Goal: Transaction & Acquisition: Purchase product/service

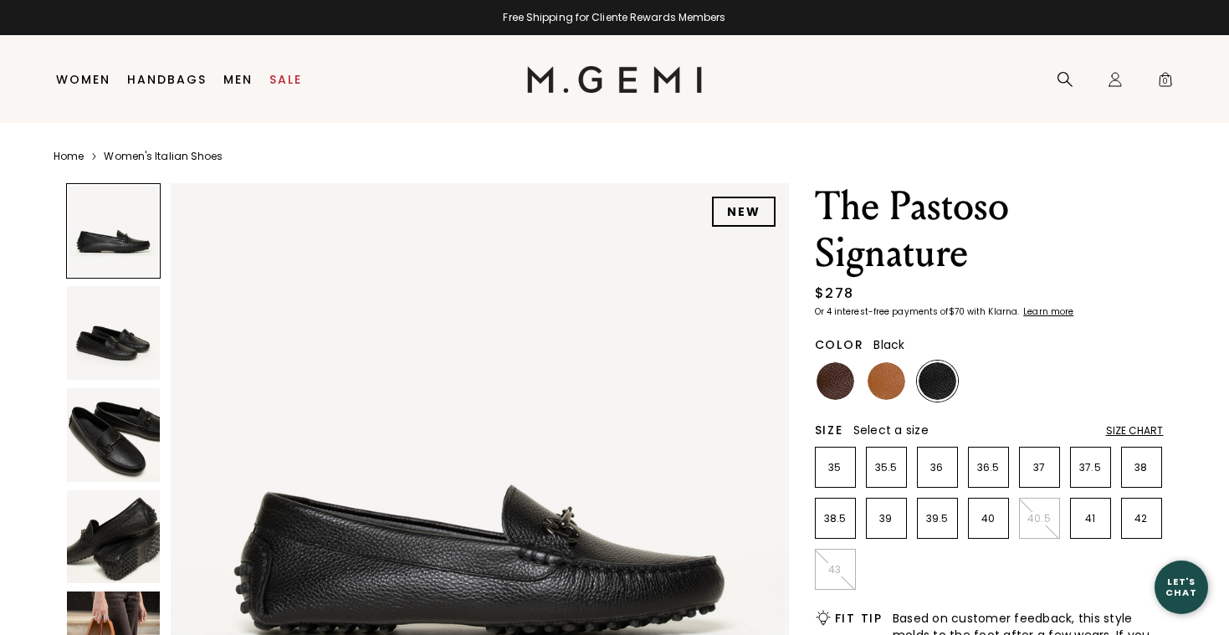
click at [118, 450] on img at bounding box center [114, 435] width 94 height 94
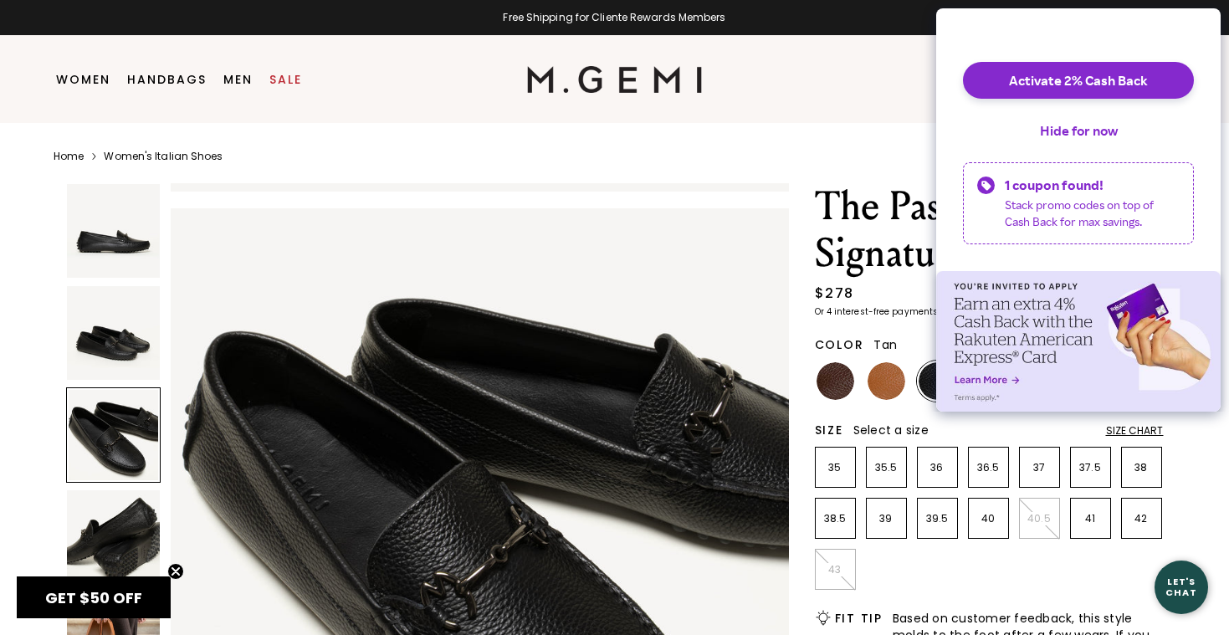
click at [879, 384] on img at bounding box center [887, 381] width 38 height 38
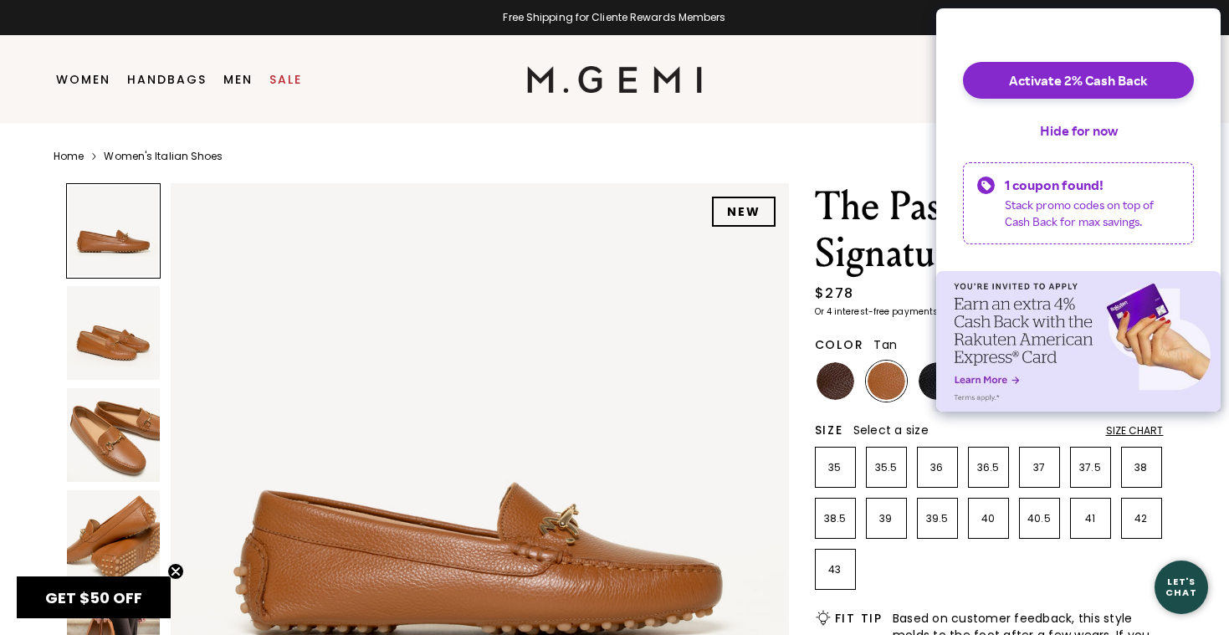
click at [90, 436] on img at bounding box center [114, 435] width 94 height 94
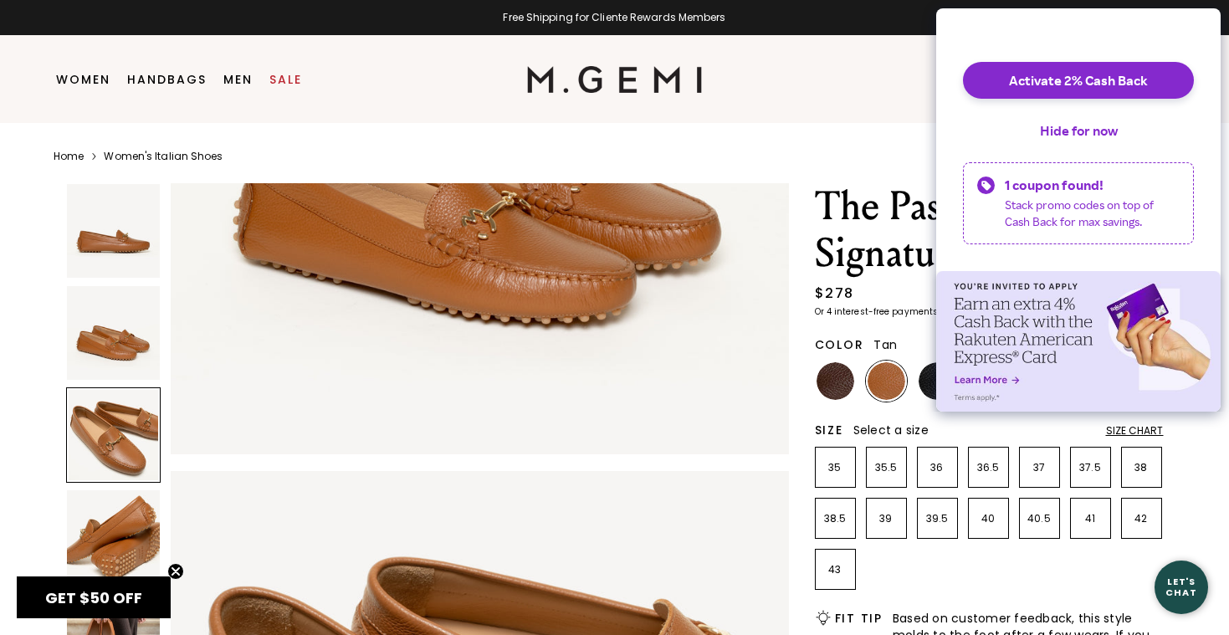
scroll to position [1243, 0]
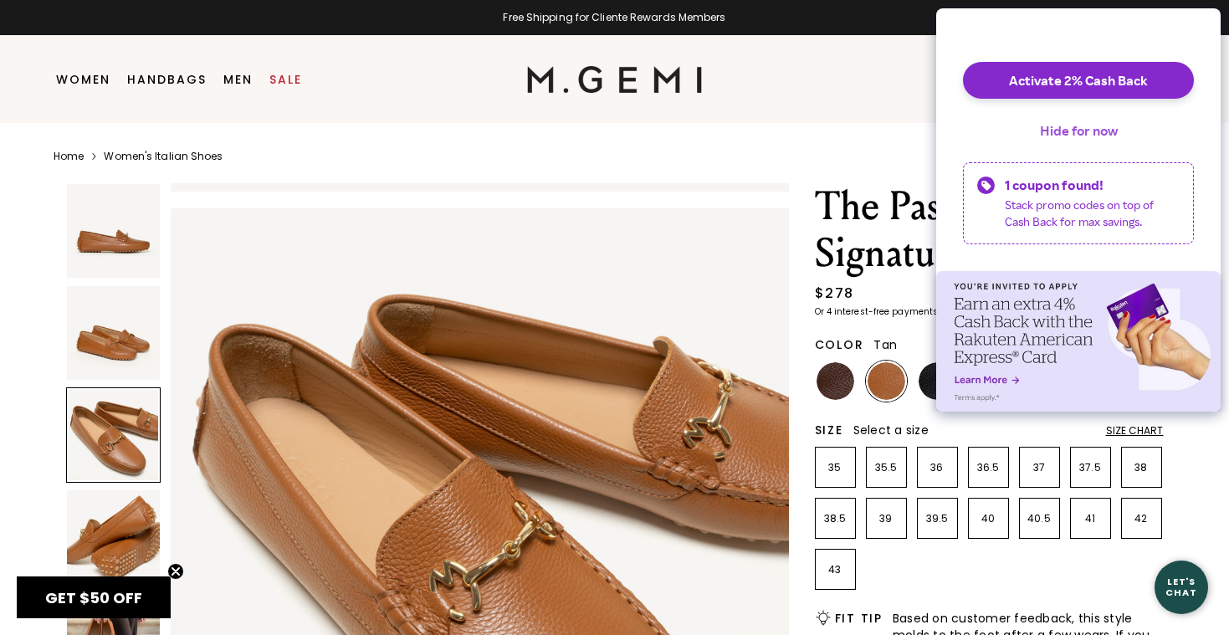
click at [1051, 144] on button "Hide for now" at bounding box center [1079, 130] width 105 height 37
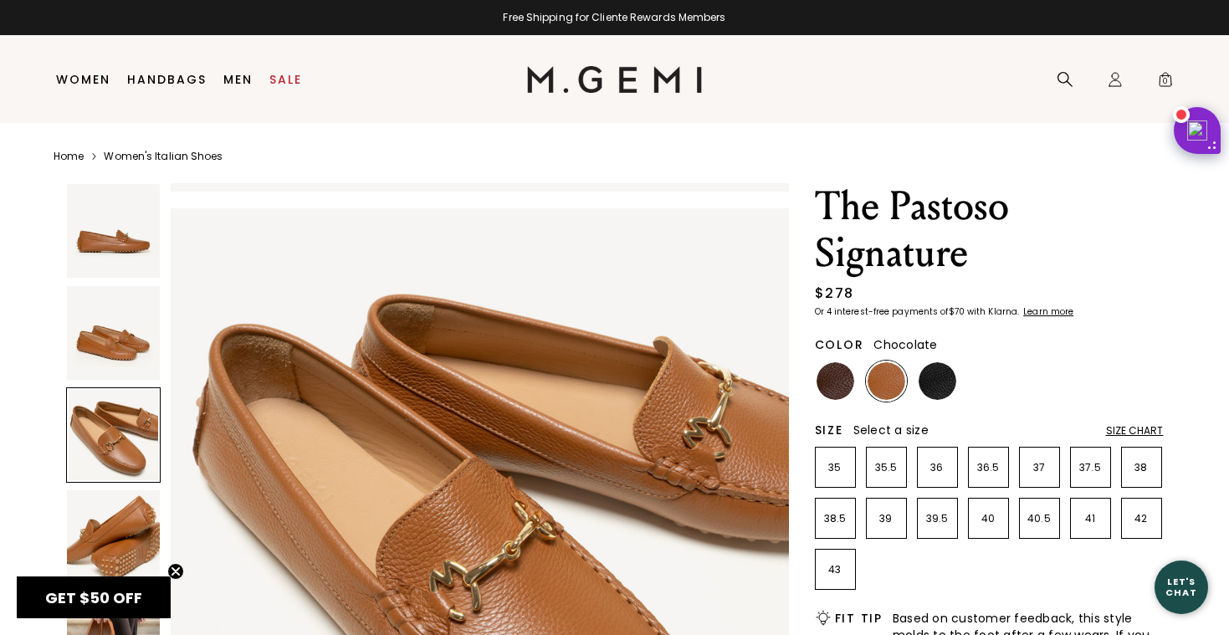
click at [840, 382] on img at bounding box center [836, 381] width 38 height 38
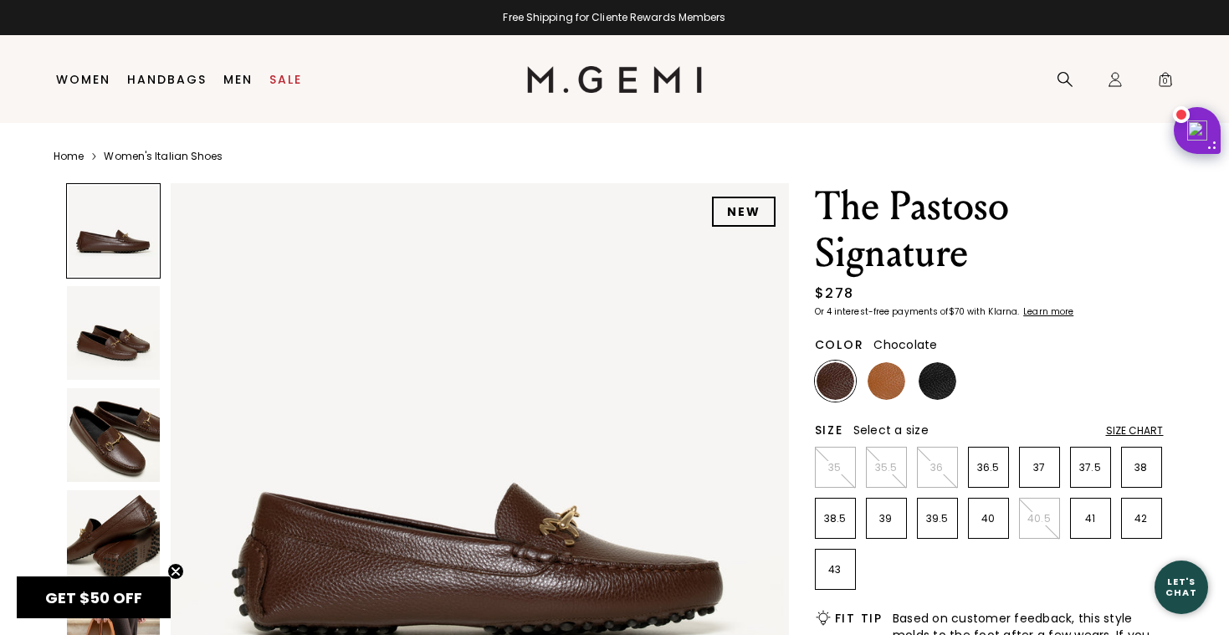
click at [130, 464] on img at bounding box center [114, 435] width 94 height 94
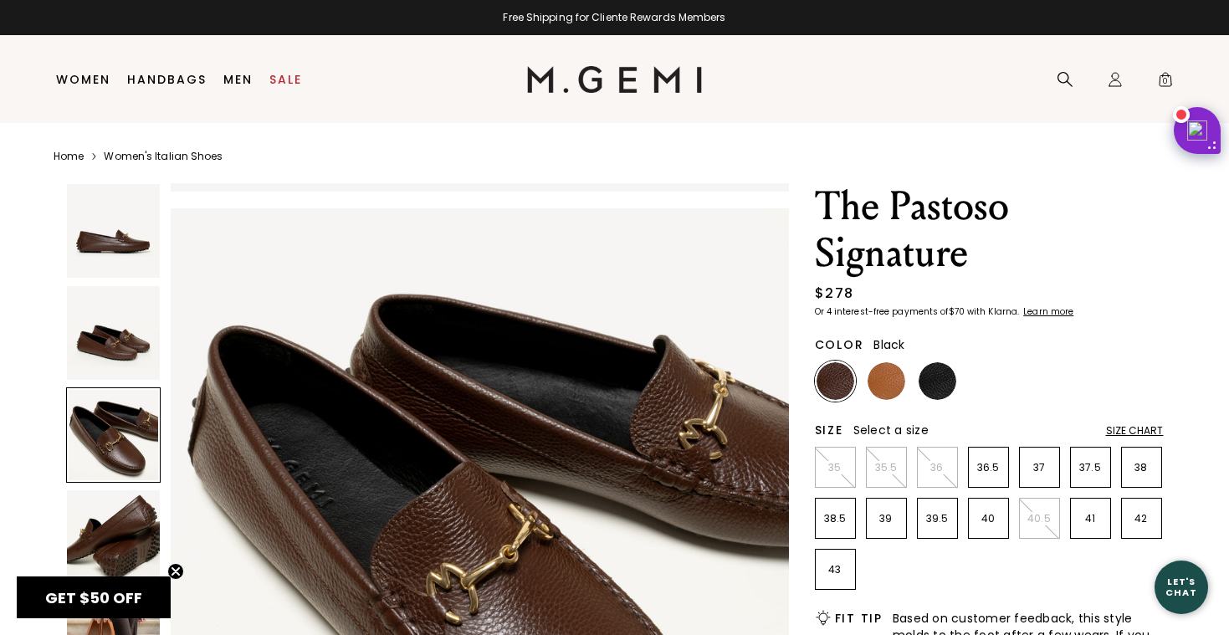
click at [925, 392] on img at bounding box center [938, 381] width 38 height 38
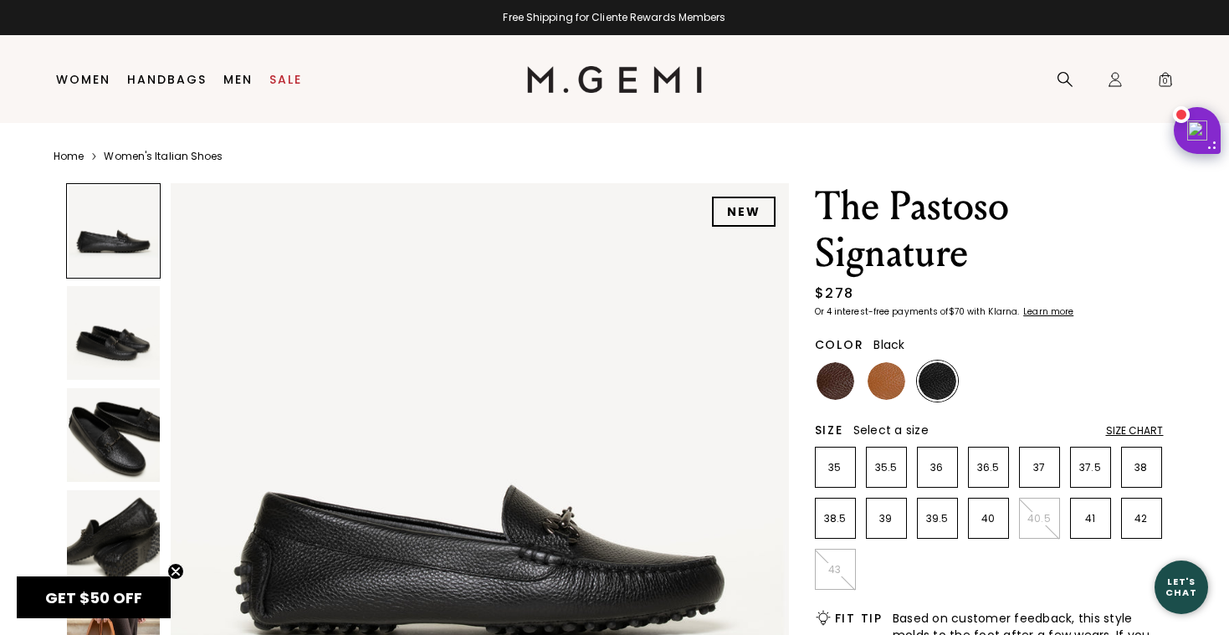
drag, startPoint x: 113, startPoint y: 428, endPoint x: 115, endPoint y: 439, distance: 11.0
click at [114, 432] on img at bounding box center [114, 435] width 94 height 94
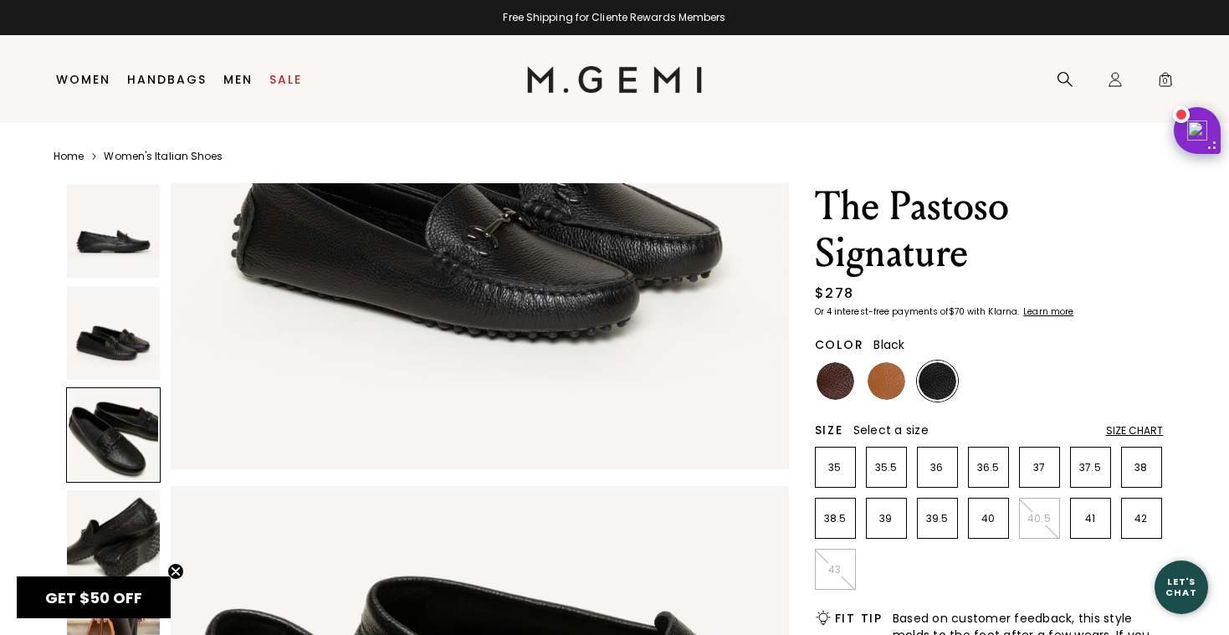
scroll to position [1243, 0]
